Goal: Transaction & Acquisition: Purchase product/service

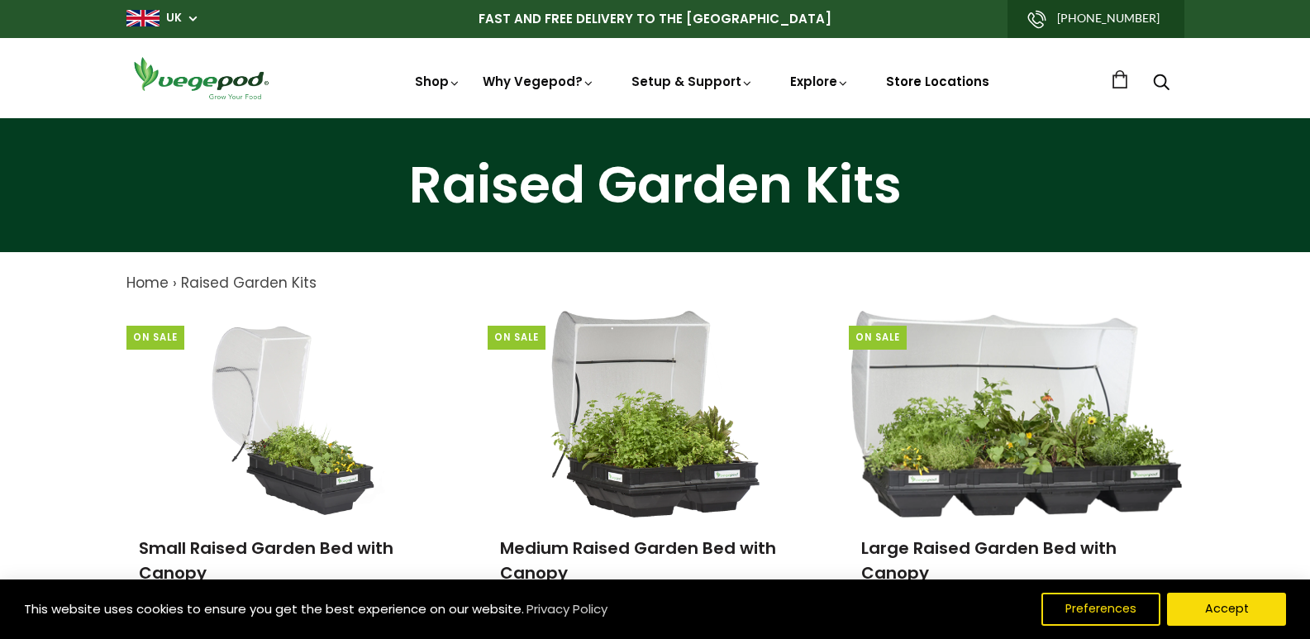
click at [941, 81] on link "Store Locations" at bounding box center [937, 81] width 103 height 17
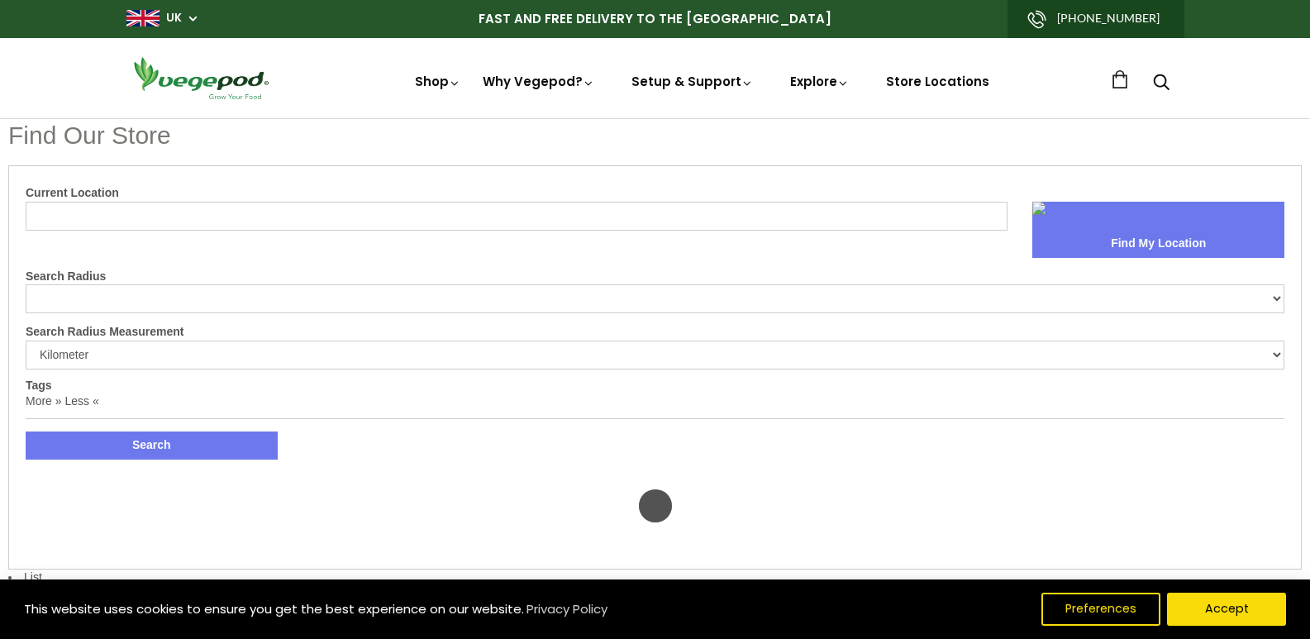
select select "m"
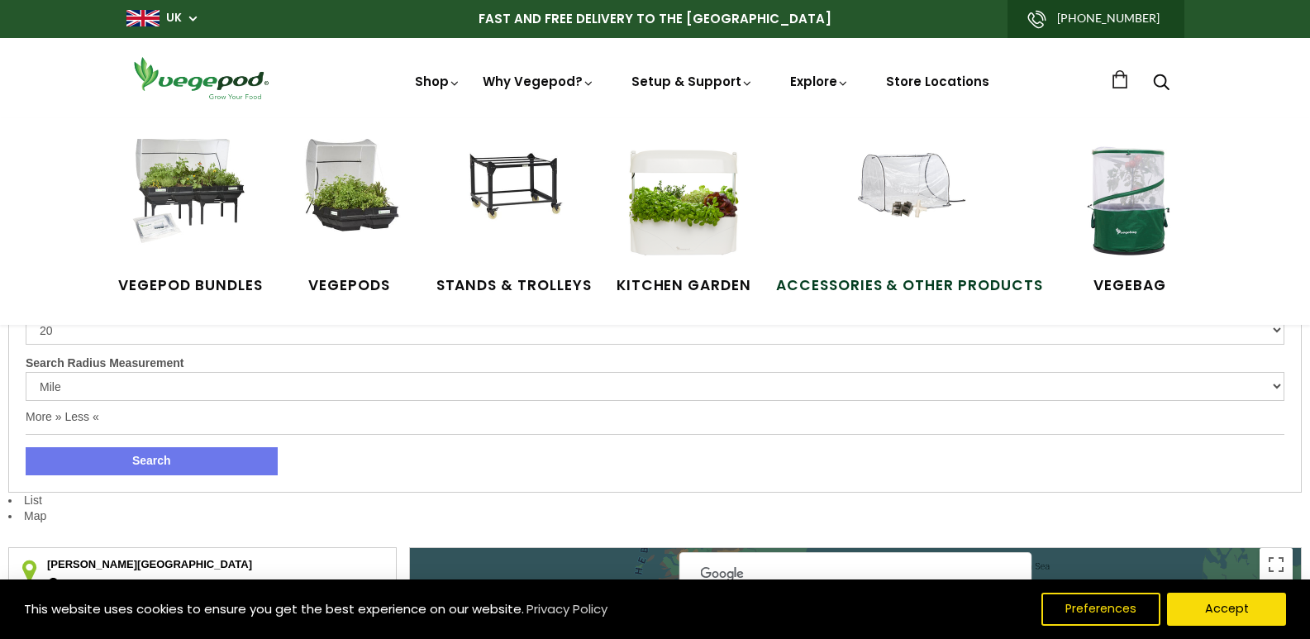
click at [919, 192] on img at bounding box center [909, 201] width 124 height 124
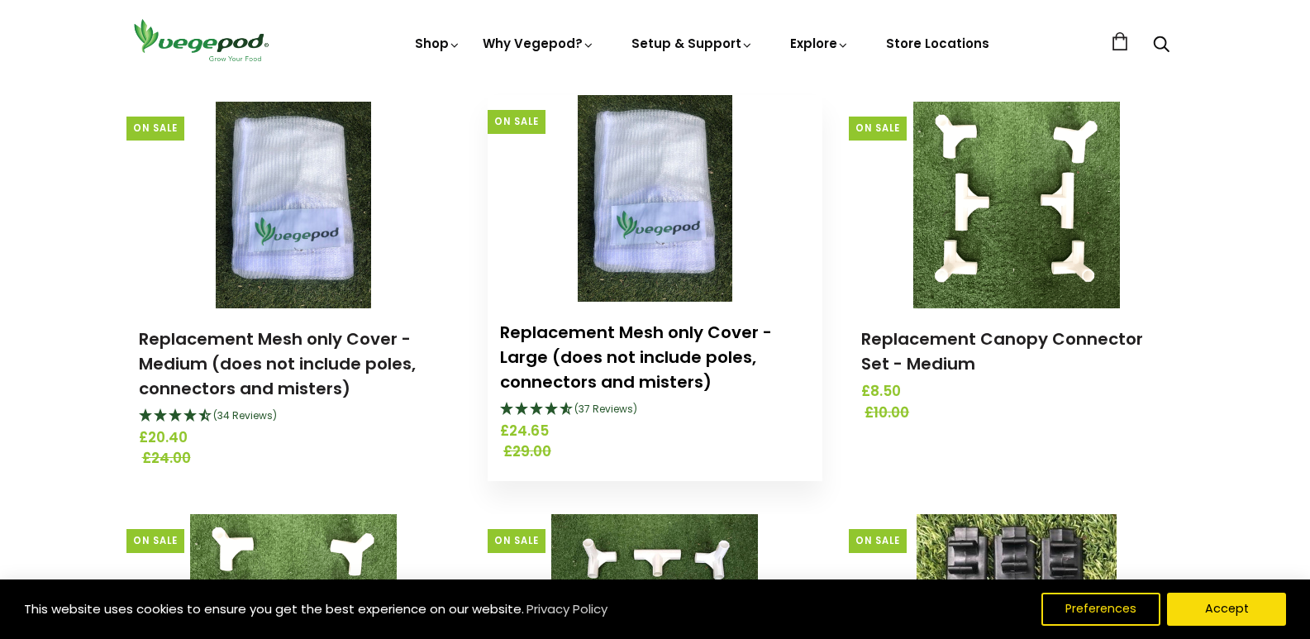
scroll to position [1405, 0]
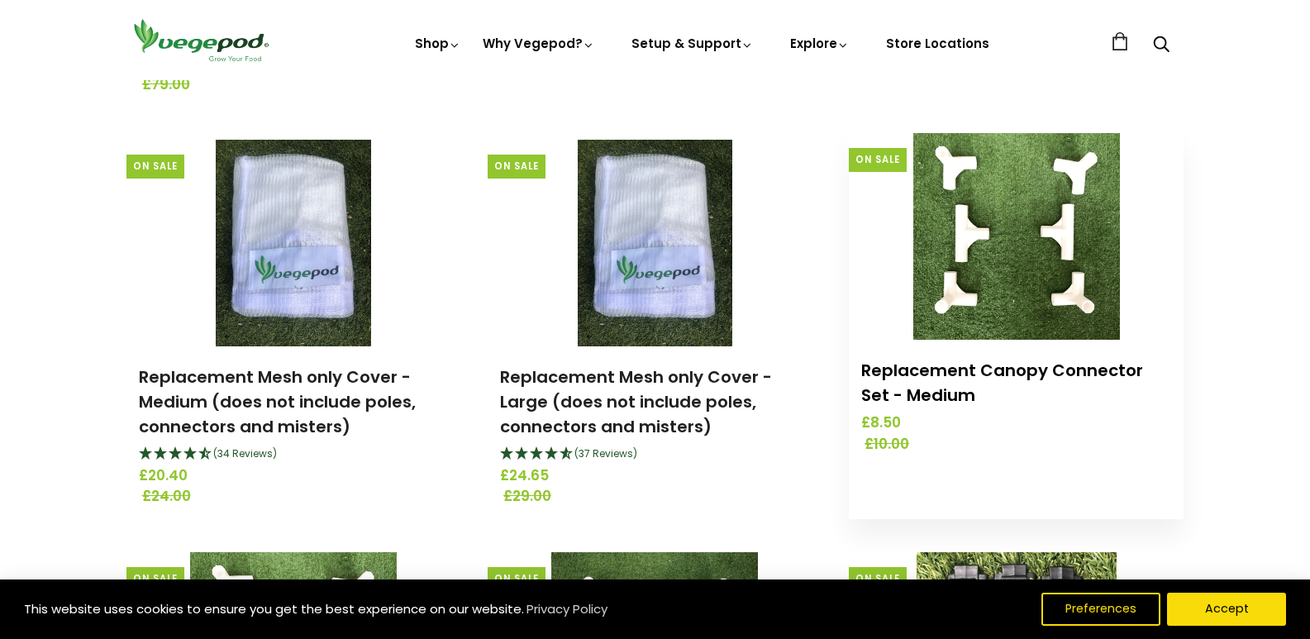
click at [932, 369] on link "Replacement Canopy Connector Set - Medium" at bounding box center [1002, 383] width 282 height 48
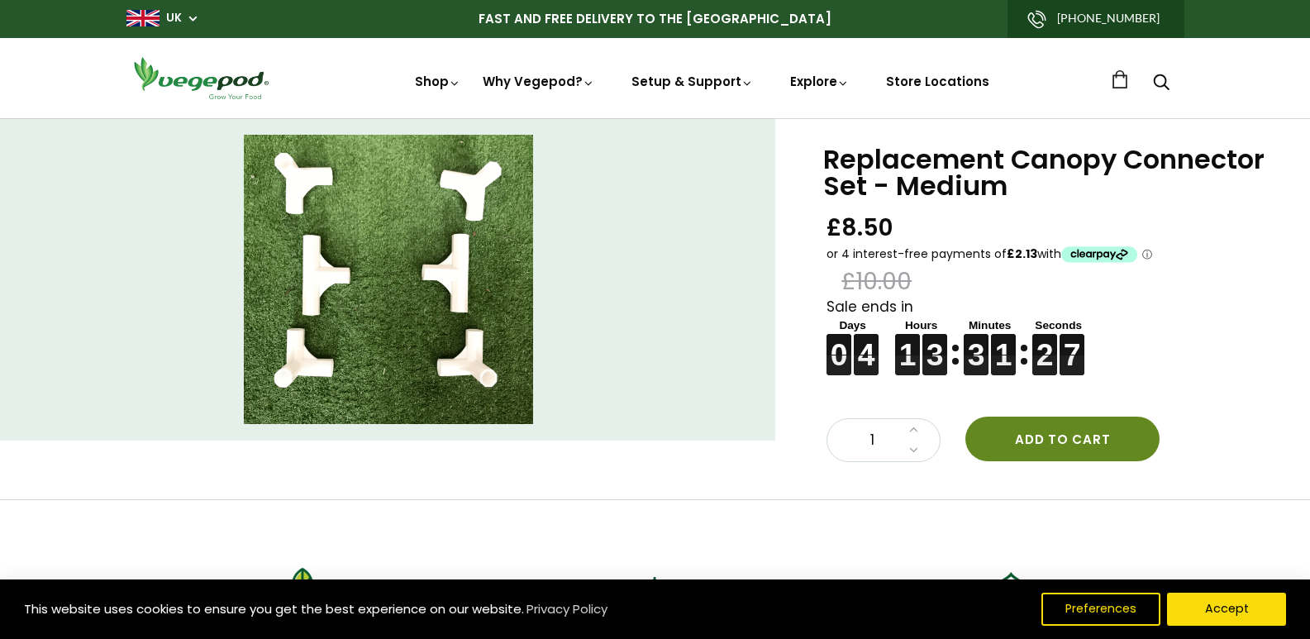
click at [1056, 438] on button "Add to cart" at bounding box center [1062, 438] width 194 height 45
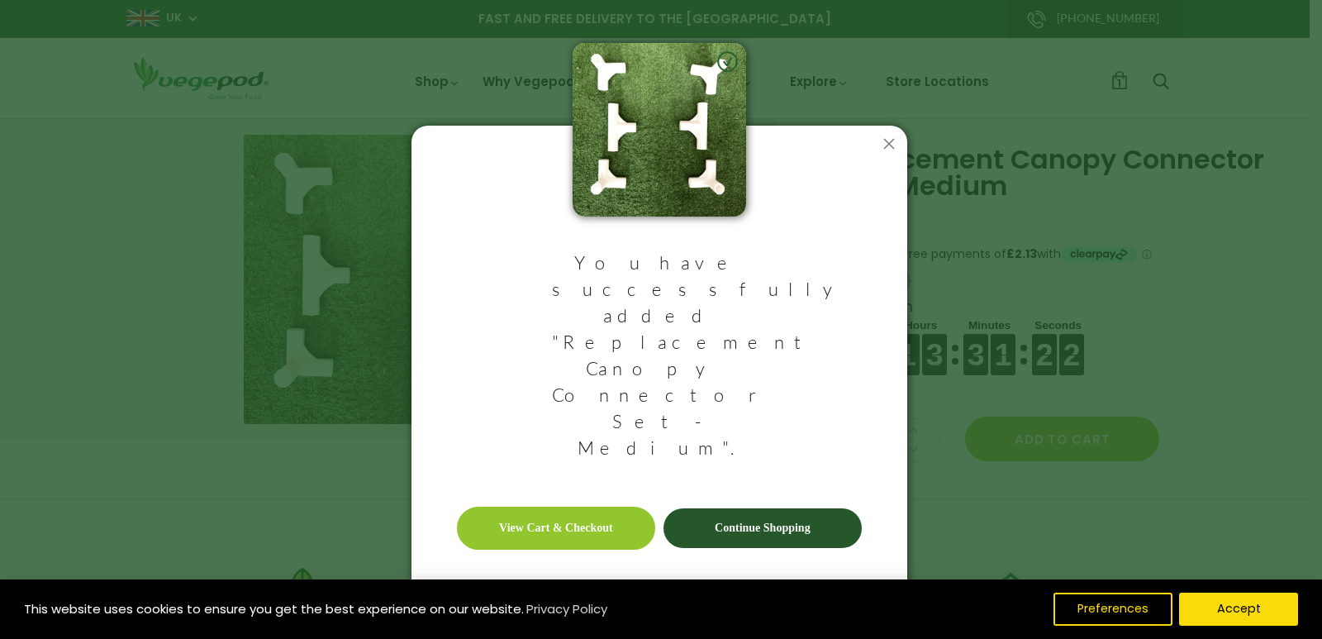
click at [541, 507] on link "View Cart & Checkout" at bounding box center [556, 528] width 198 height 43
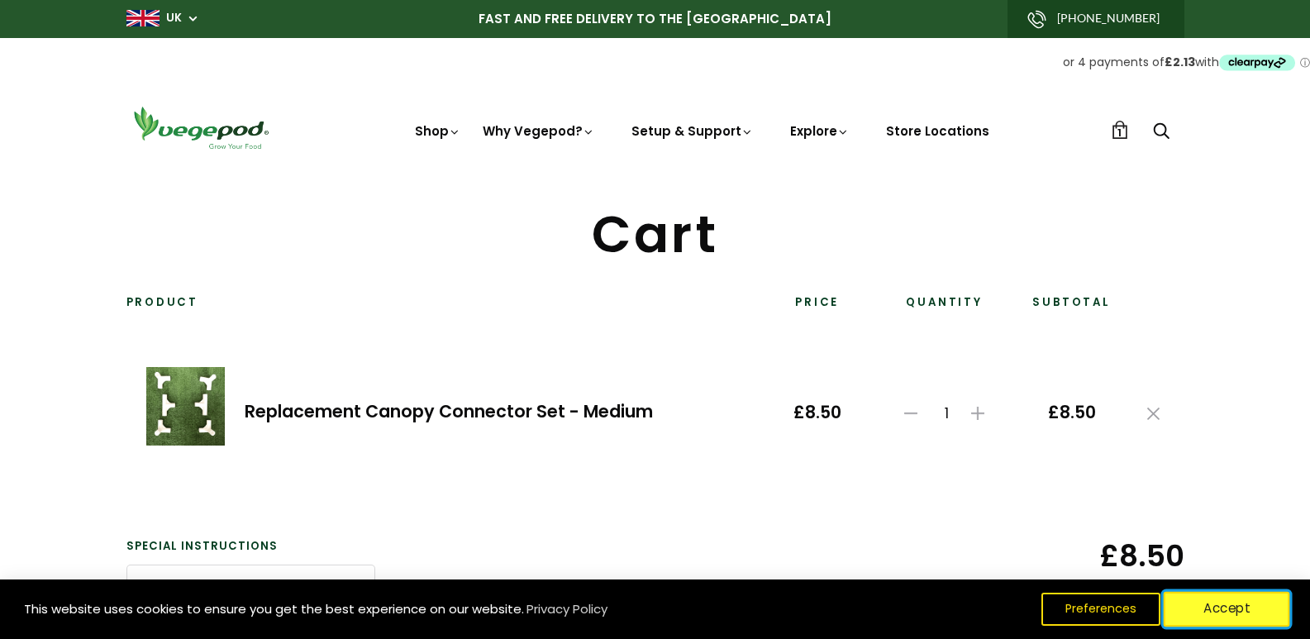
click at [1227, 602] on button "Accept" at bounding box center [1227, 609] width 126 height 35
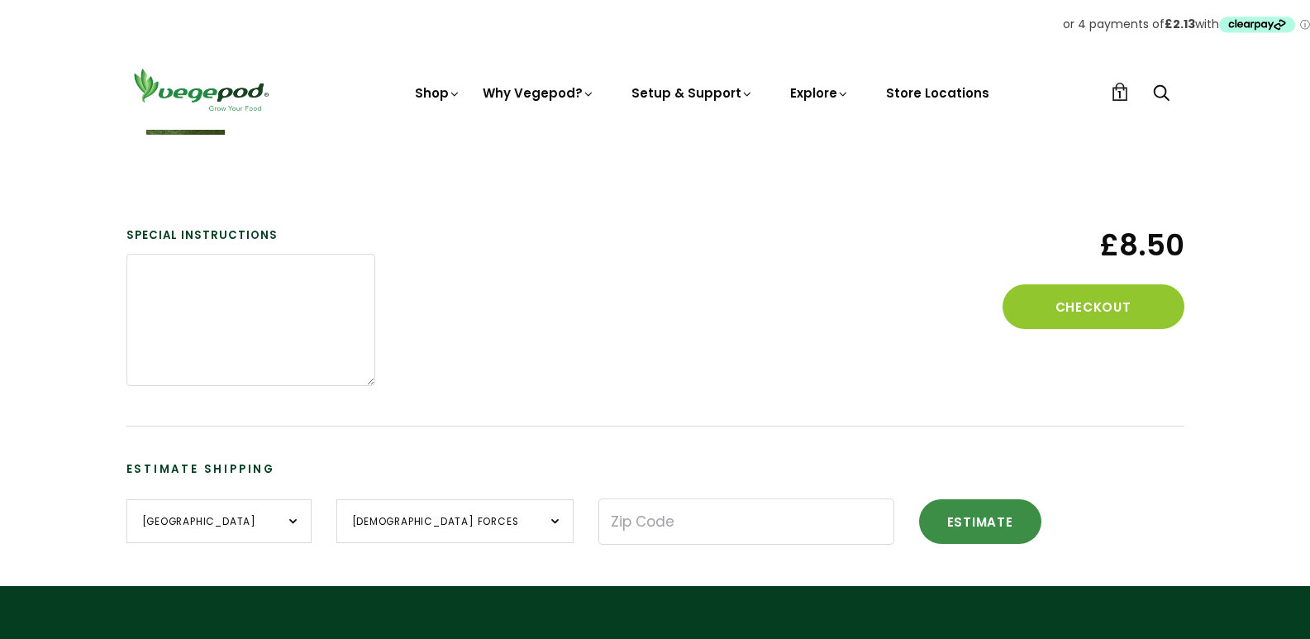
scroll to position [331, 0]
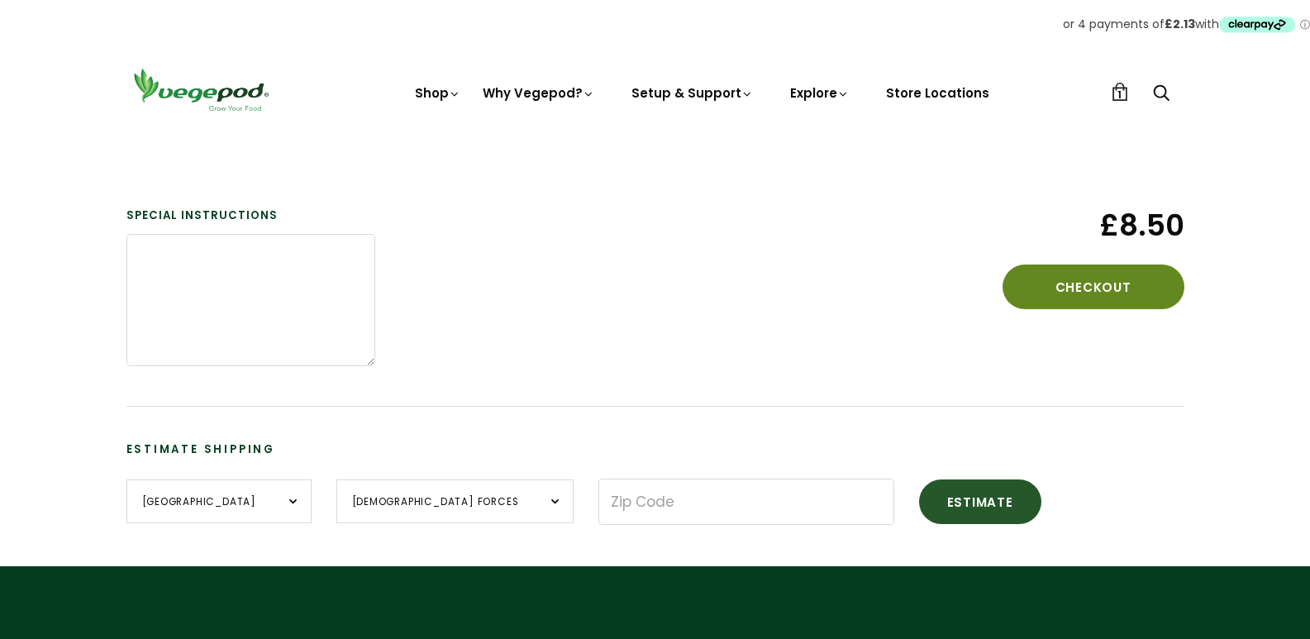
click at [1097, 284] on button "Checkout" at bounding box center [1093, 286] width 182 height 45
